Goal: Transaction & Acquisition: Download file/media

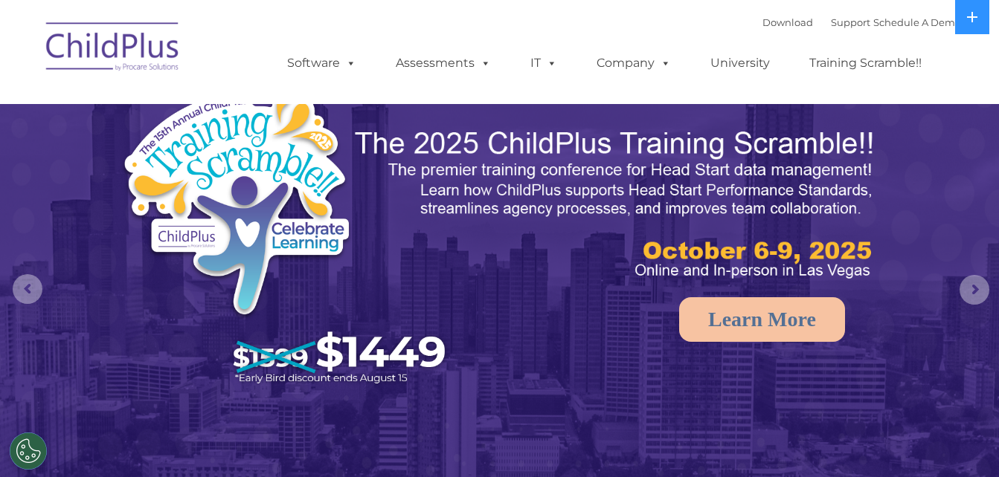
select select "MEDIUM"
drag, startPoint x: 0, startPoint y: 0, endPoint x: 764, endPoint y: 25, distance: 764.0
click at [764, 25] on link "Download" at bounding box center [787, 22] width 51 height 12
select select "MEDIUM"
click at [762, 23] on link "Download" at bounding box center [787, 22] width 51 height 12
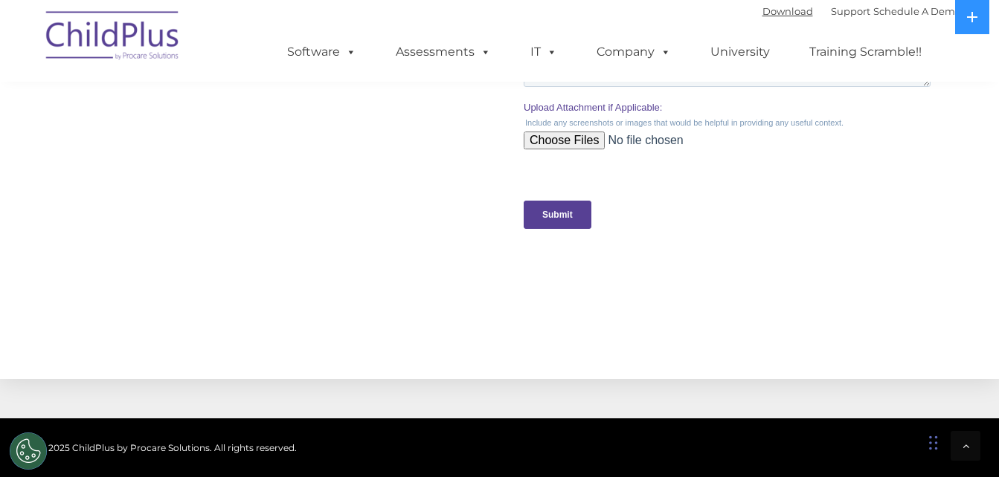
scroll to position [1740, 0]
